Goal: Task Accomplishment & Management: Use online tool/utility

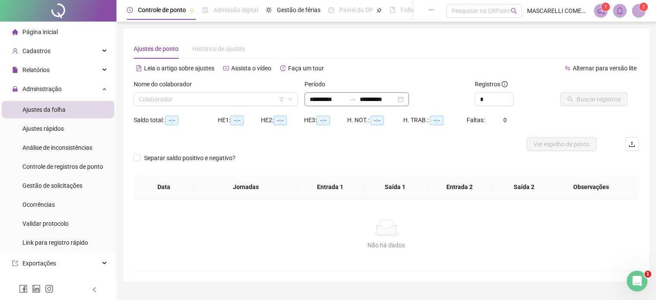
click at [409, 101] on div "**********" at bounding box center [357, 99] width 104 height 14
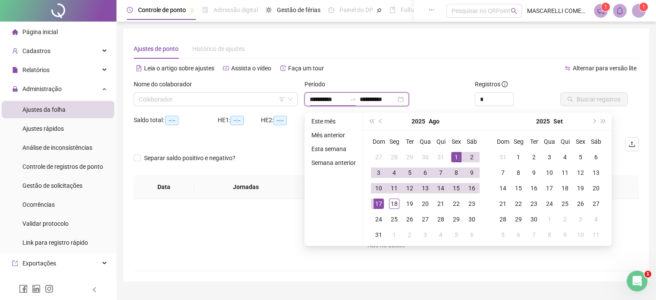
click at [409, 98] on div "**********" at bounding box center [357, 99] width 104 height 14
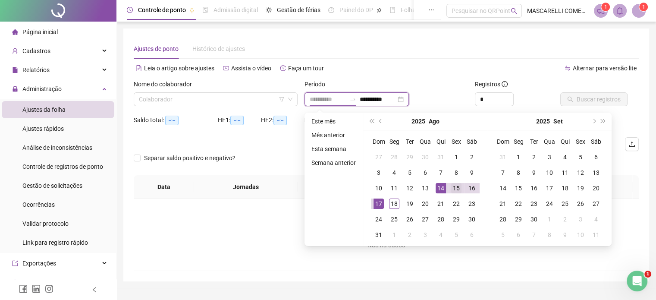
type input "**********"
click at [455, 188] on div "15" at bounding box center [456, 188] width 10 height 10
type input "**********"
click at [393, 204] on div "18" at bounding box center [394, 203] width 10 height 10
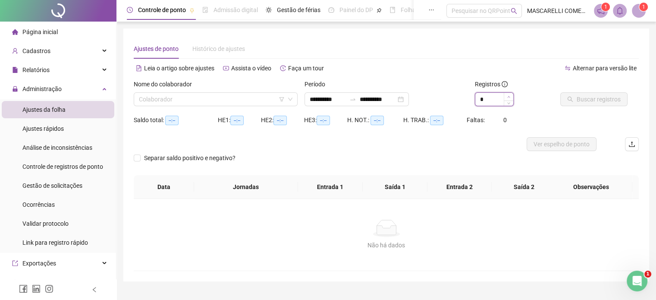
type input "*"
click at [507, 96] on span "Increase Value" at bounding box center [508, 97] width 9 height 8
click at [159, 98] on input "search" at bounding box center [212, 99] width 146 height 13
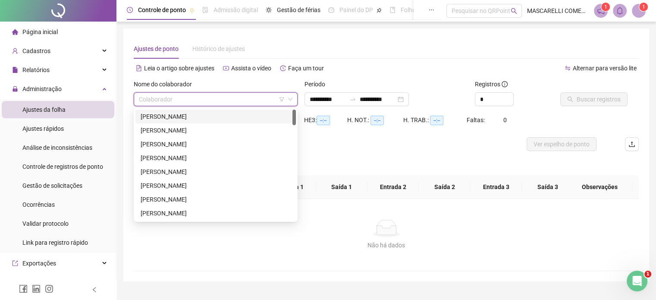
click at [162, 115] on div "[PERSON_NAME]" at bounding box center [216, 116] width 150 height 9
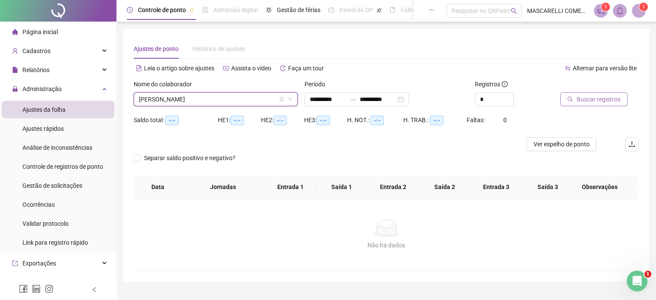
click at [594, 98] on span "Buscar registros" at bounding box center [599, 98] width 44 height 9
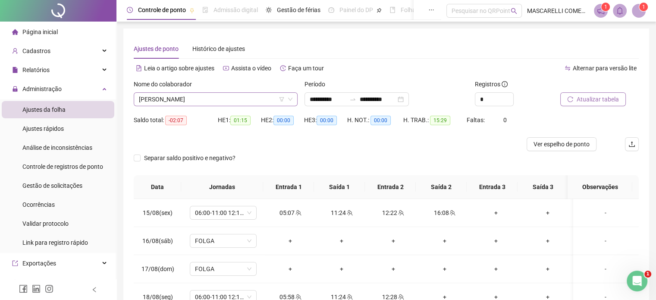
click at [160, 99] on span "[PERSON_NAME]" at bounding box center [216, 99] width 154 height 13
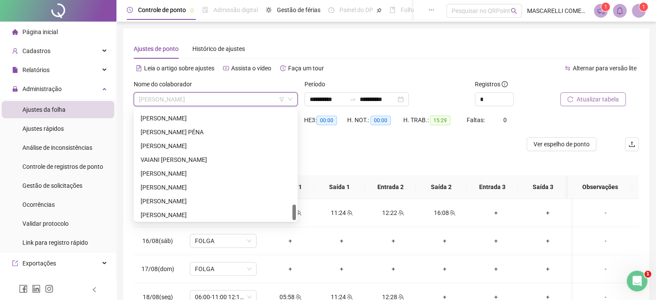
scroll to position [663, 0]
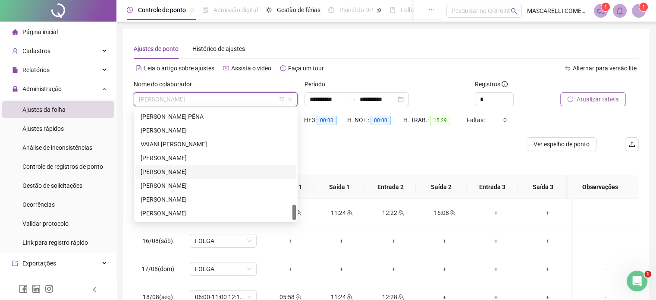
click at [176, 171] on div "[PERSON_NAME]" at bounding box center [216, 171] width 150 height 9
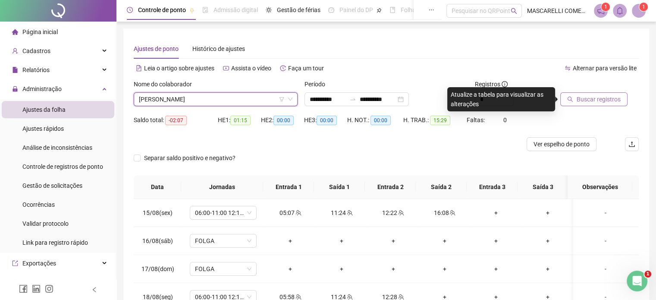
click at [582, 99] on span "Buscar registros" at bounding box center [599, 98] width 44 height 9
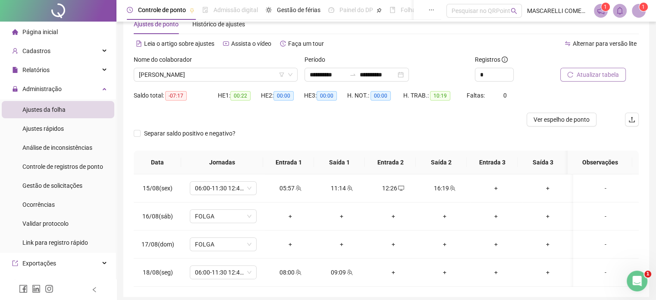
scroll to position [58, 0]
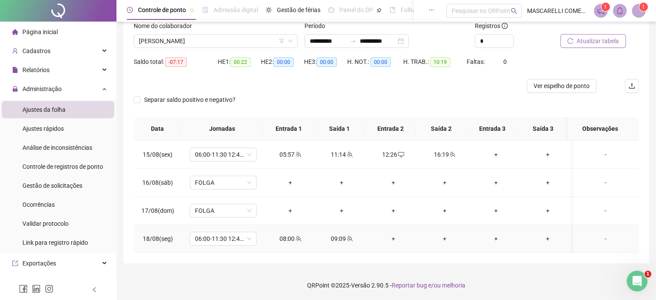
click at [600, 241] on div "-" at bounding box center [605, 238] width 51 height 9
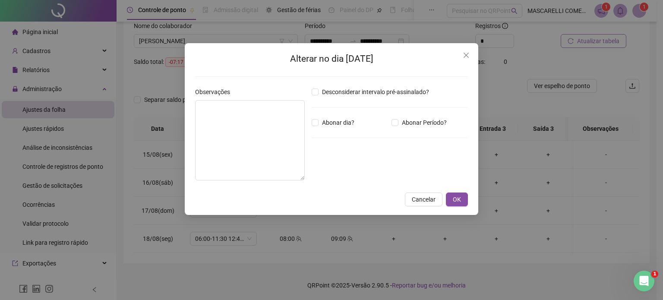
click at [161, 110] on div "Alterar no dia [DATE] Observações Desconsiderar intervalo pré-assinalado? Abona…" at bounding box center [331, 150] width 663 height 300
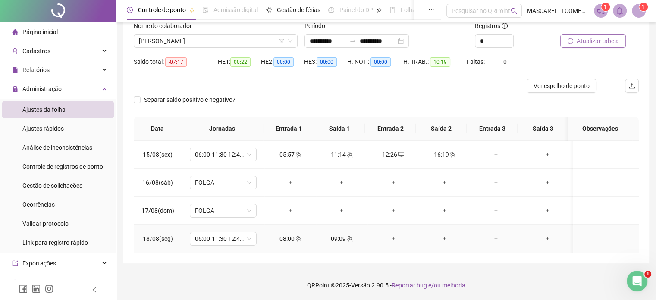
click at [595, 235] on div "-" at bounding box center [605, 238] width 51 height 9
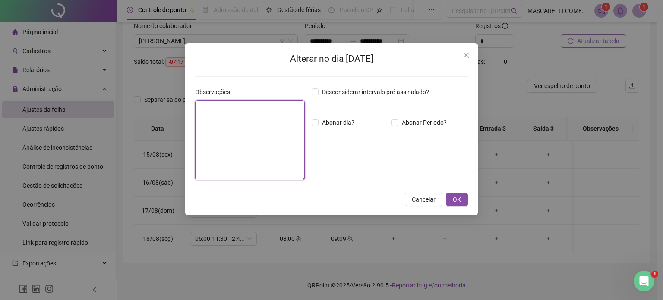
click at [253, 133] on textarea at bounding box center [250, 140] width 110 height 80
type textarea "********"
click at [424, 196] on span "Cancelar" at bounding box center [424, 199] width 24 height 9
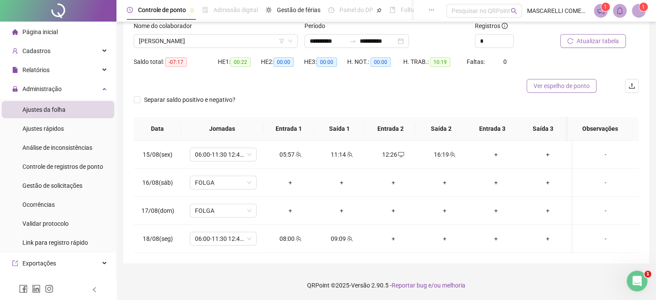
click at [554, 85] on span "Ver espelho de ponto" at bounding box center [562, 85] width 56 height 9
click at [599, 239] on div "-" at bounding box center [605, 238] width 51 height 9
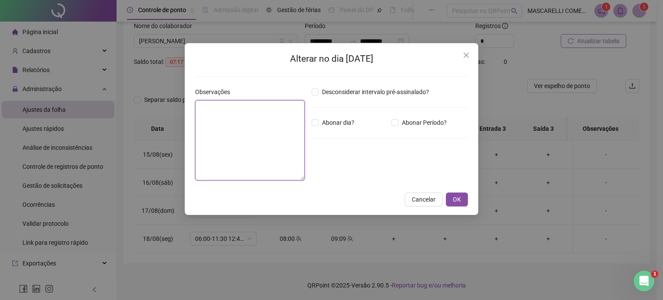
click at [267, 125] on textarea at bounding box center [250, 140] width 110 height 80
type textarea "********"
click at [455, 200] on span "OK" at bounding box center [457, 199] width 8 height 9
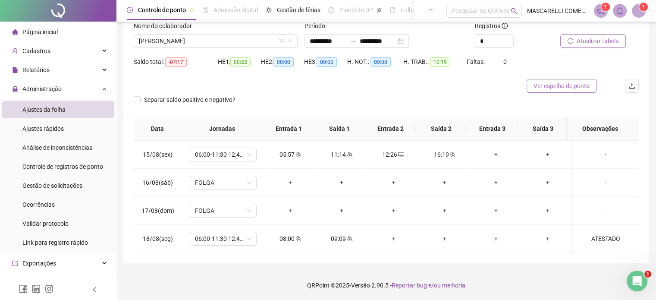
click at [557, 85] on span "Ver espelho de ponto" at bounding box center [562, 85] width 56 height 9
click at [231, 41] on span "[PERSON_NAME]" at bounding box center [216, 41] width 154 height 13
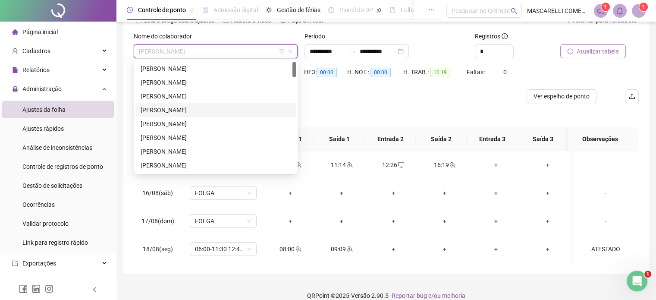
scroll to position [0, 0]
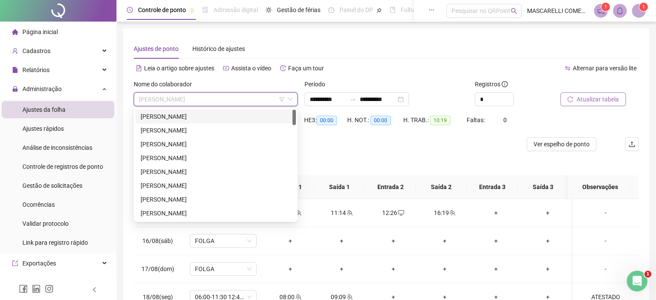
click at [166, 117] on div "[PERSON_NAME]" at bounding box center [216, 116] width 150 height 9
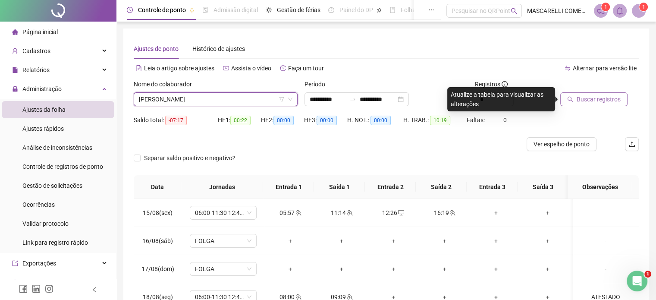
click at [597, 102] on span "Buscar registros" at bounding box center [599, 98] width 44 height 9
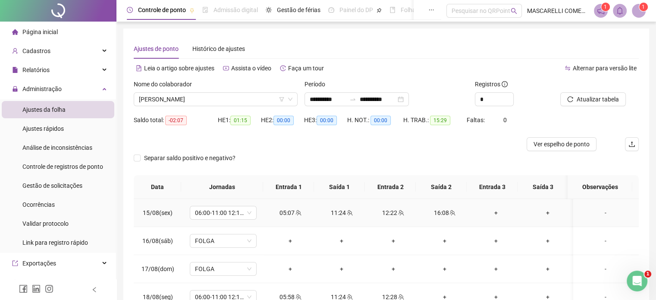
scroll to position [43, 0]
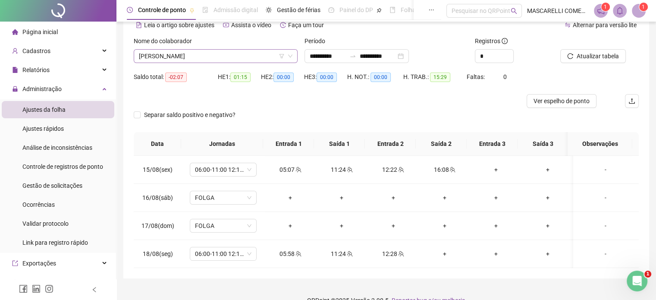
click at [226, 57] on span "[PERSON_NAME]" at bounding box center [216, 56] width 154 height 13
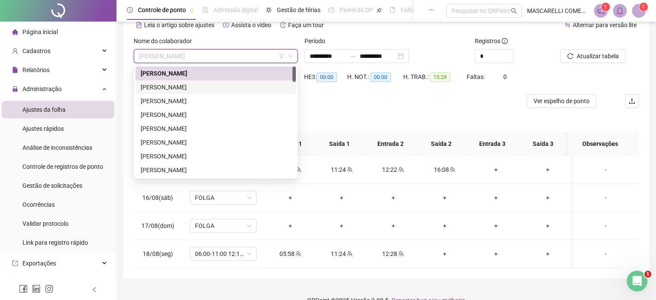
click at [173, 89] on div "[PERSON_NAME]" at bounding box center [216, 86] width 150 height 9
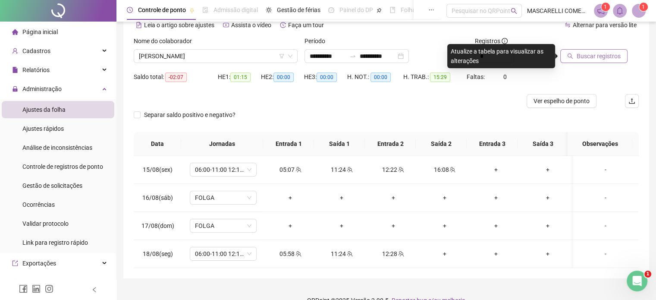
click at [587, 56] on span "Buscar registros" at bounding box center [599, 55] width 44 height 9
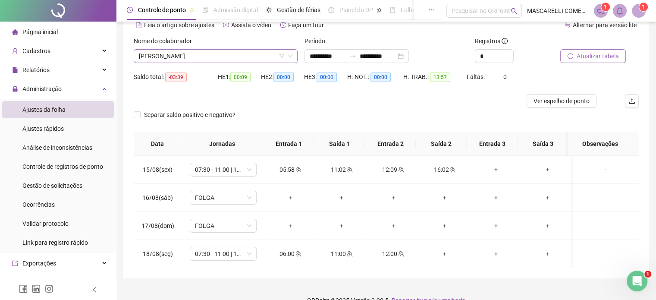
click at [193, 53] on span "[PERSON_NAME]" at bounding box center [216, 56] width 154 height 13
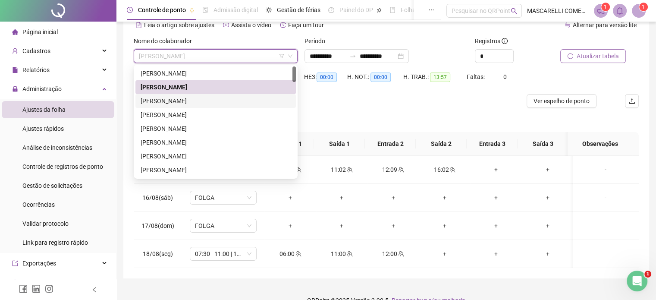
click at [157, 99] on div "[PERSON_NAME]" at bounding box center [216, 100] width 150 height 9
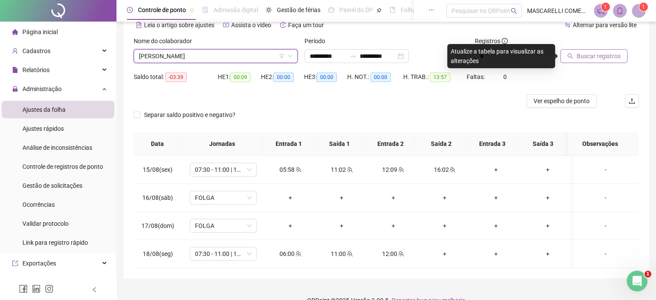
click at [598, 52] on span "Buscar registros" at bounding box center [599, 55] width 44 height 9
